Goal: Find specific page/section: Find specific page/section

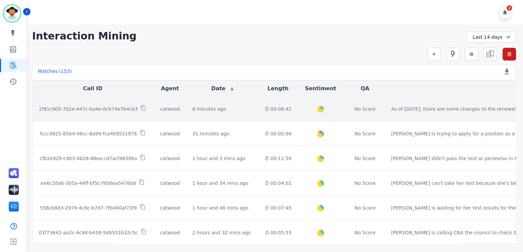
click at [97, 109] on p "2f81c905-7b2e-447c-ba4e-0cb74e7b4cb3" at bounding box center [88, 109] width 99 height 7
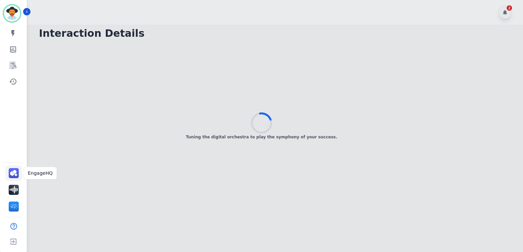
click at [16, 175] on img "Sidebar" at bounding box center [14, 173] width 10 height 10
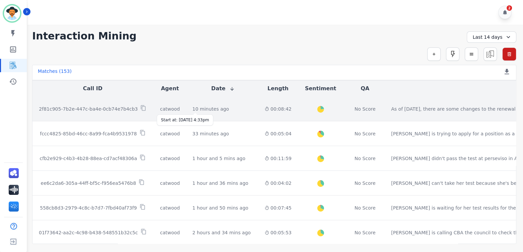
click at [192, 107] on div "10 minutes ago" at bounding box center [210, 109] width 36 height 7
